Goal: Task Accomplishment & Management: Manage account settings

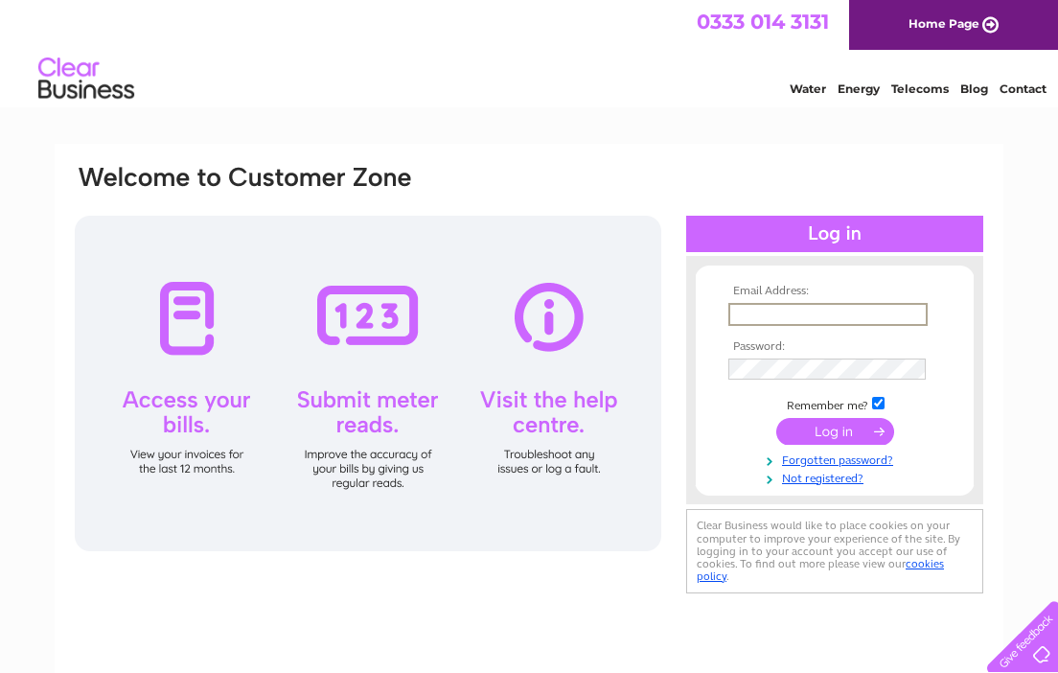
click at [749, 317] on input "text" at bounding box center [827, 314] width 199 height 23
type input "[EMAIL_ADDRESS][DOMAIN_NAME]"
click at [872, 459] on link "Forgotten password?" at bounding box center [836, 458] width 217 height 18
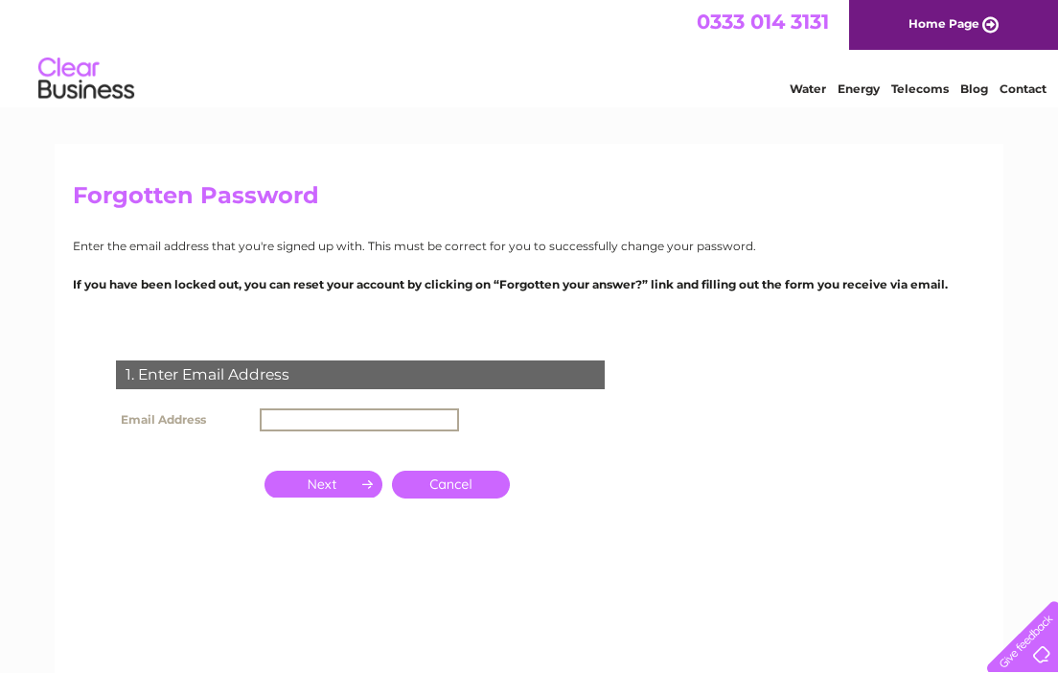
click at [309, 422] on input "text" at bounding box center [359, 419] width 199 height 23
type input "[EMAIL_ADDRESS][DOMAIN_NAME]"
click at [354, 480] on input "button" at bounding box center [323, 483] width 118 height 27
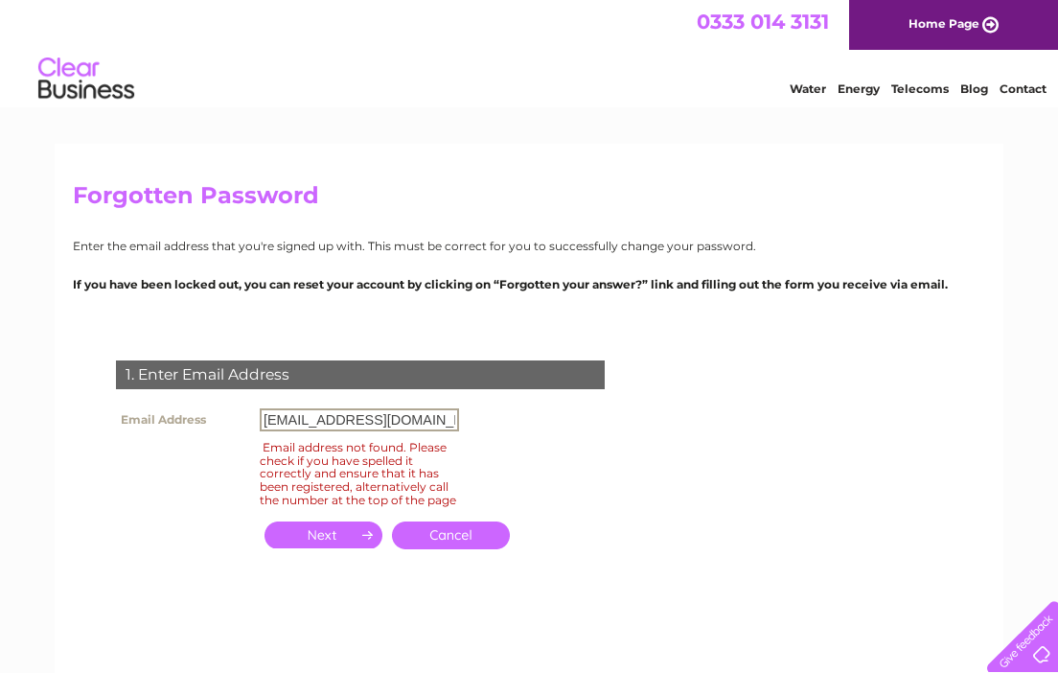
click at [447, 421] on input "[EMAIL_ADDRESS][DOMAIN_NAME]" at bounding box center [359, 419] width 199 height 23
click at [674, 436] on form "1. Enter Email Address Email Address abacustaunton@outlook.com Email address no…" at bounding box center [529, 475] width 912 height 307
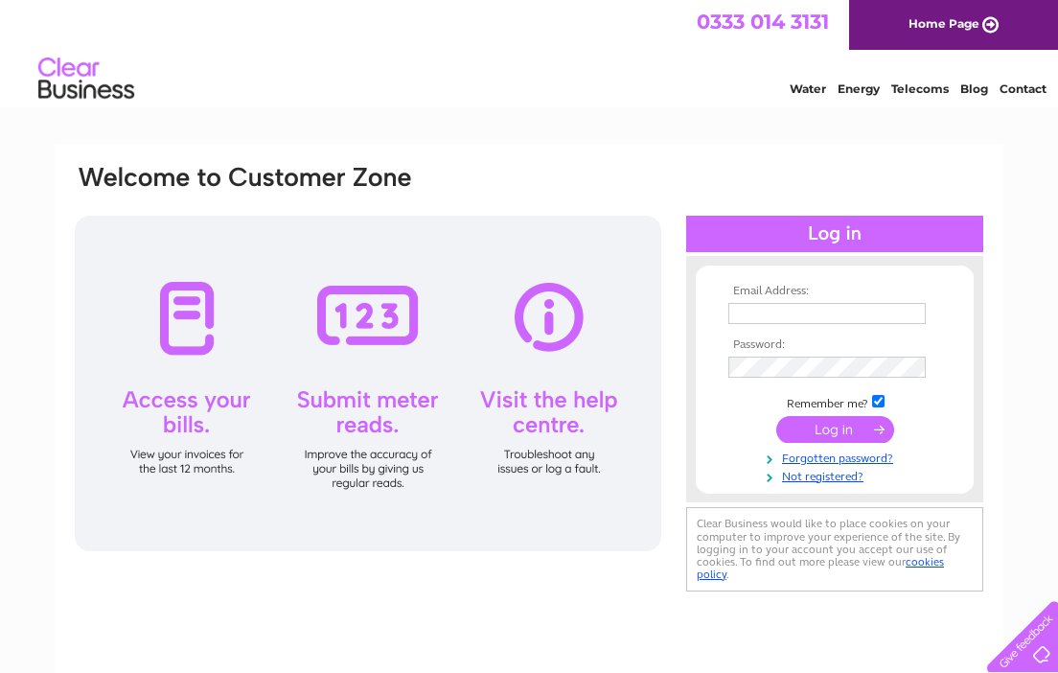
click at [784, 315] on input "text" at bounding box center [826, 313] width 197 height 21
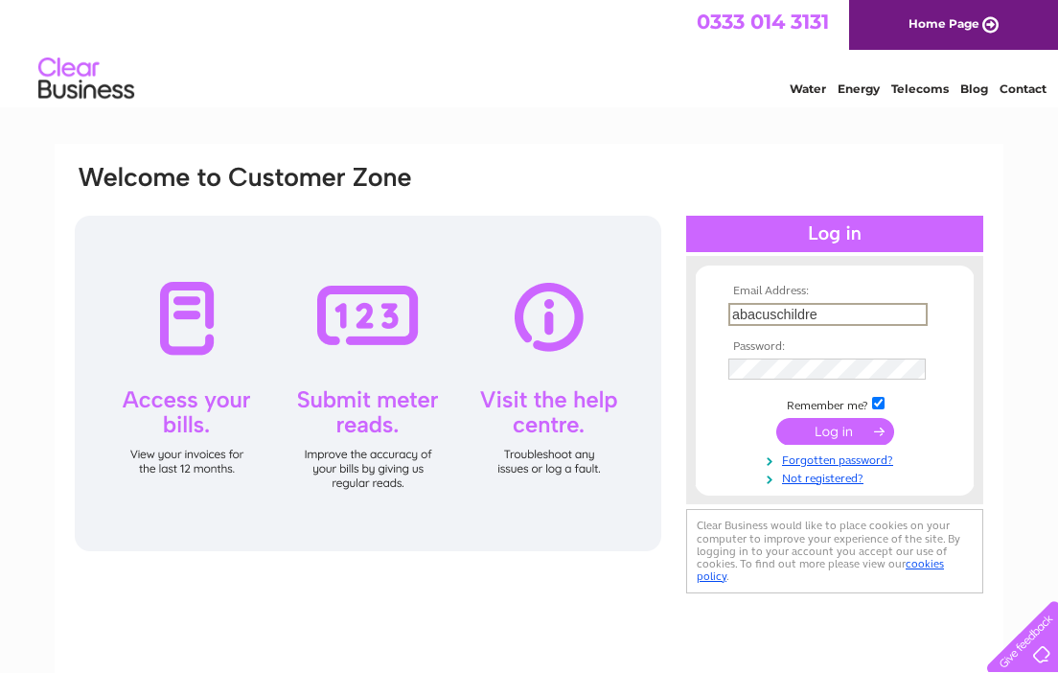
type input "ABACUSCHILDRENSNURSERY@OUTLOOK.COM"
